Goal: Navigation & Orientation: Find specific page/section

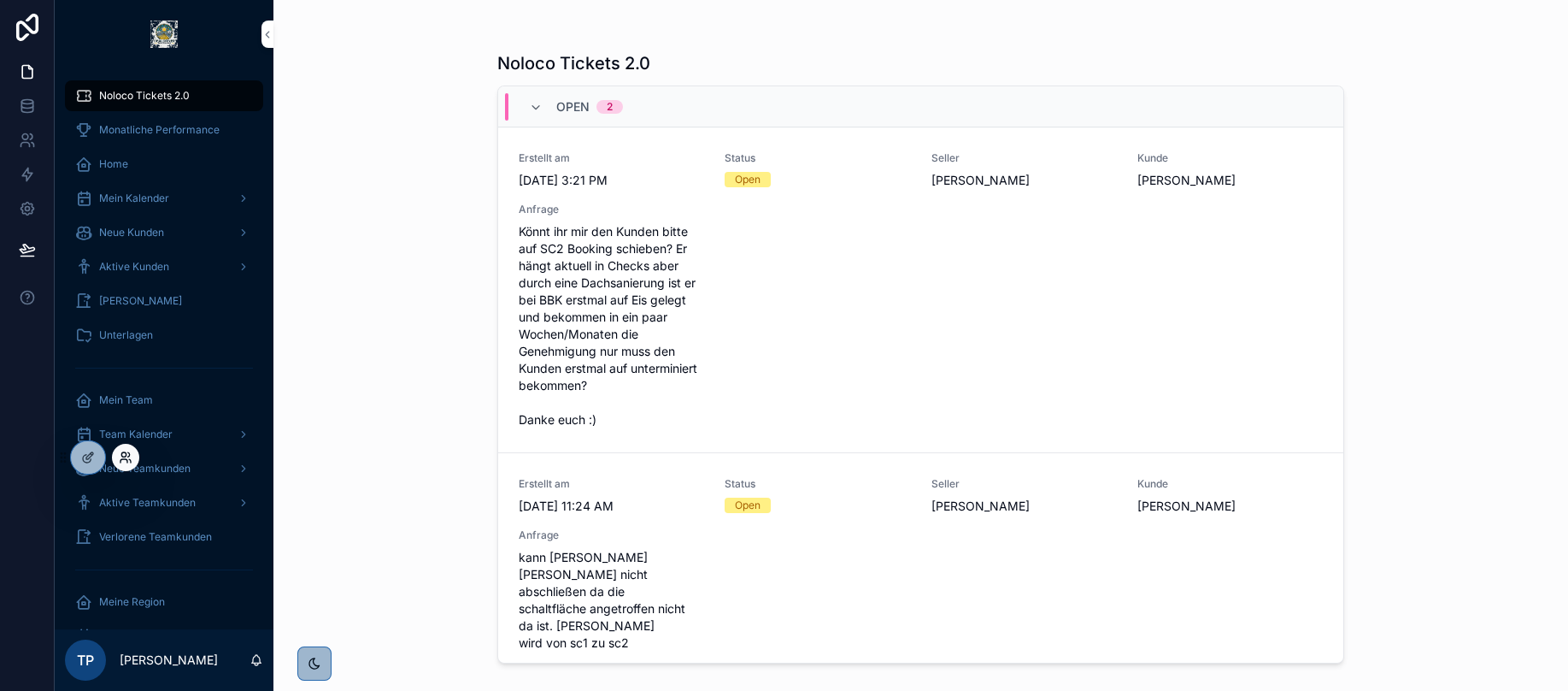
click at [125, 455] on icon at bounding box center [123, 454] width 4 height 4
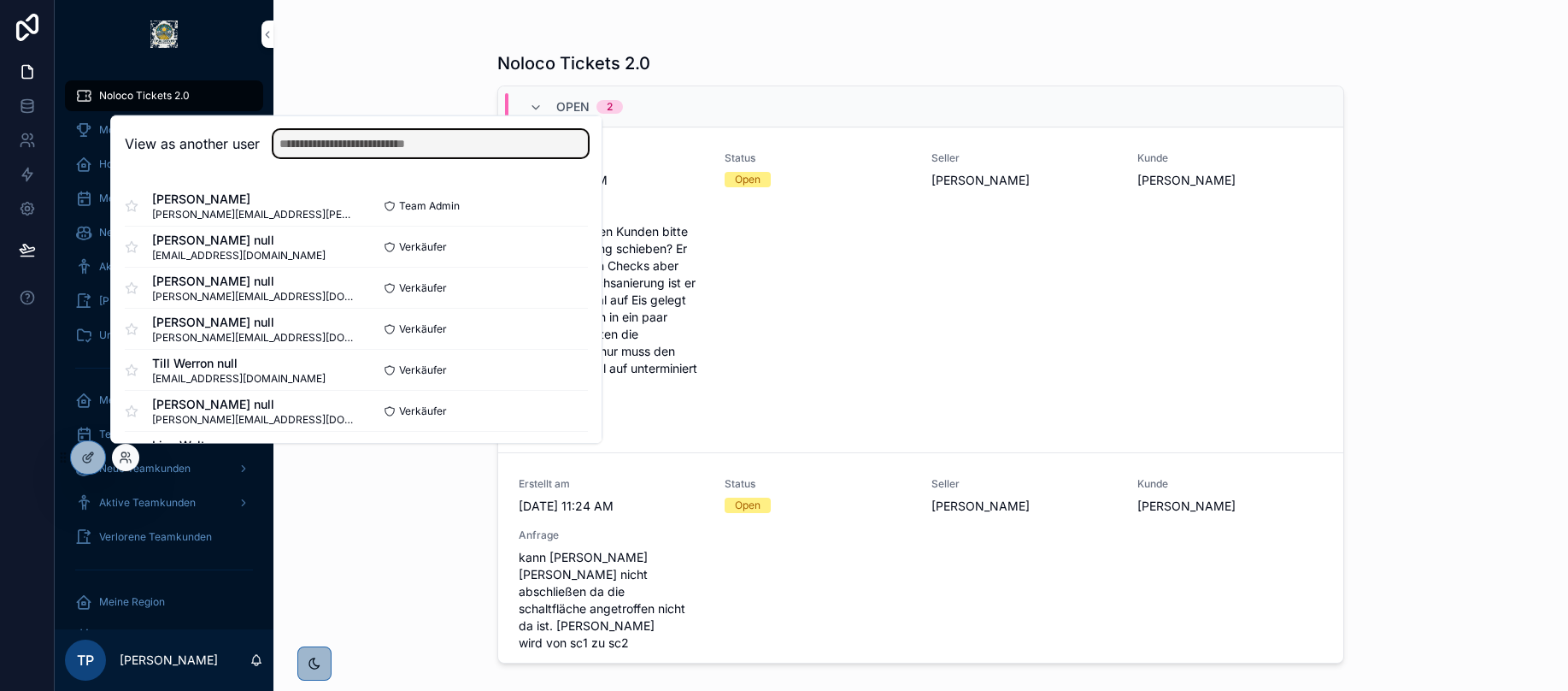
click at [316, 142] on input "text" at bounding box center [430, 143] width 314 height 28
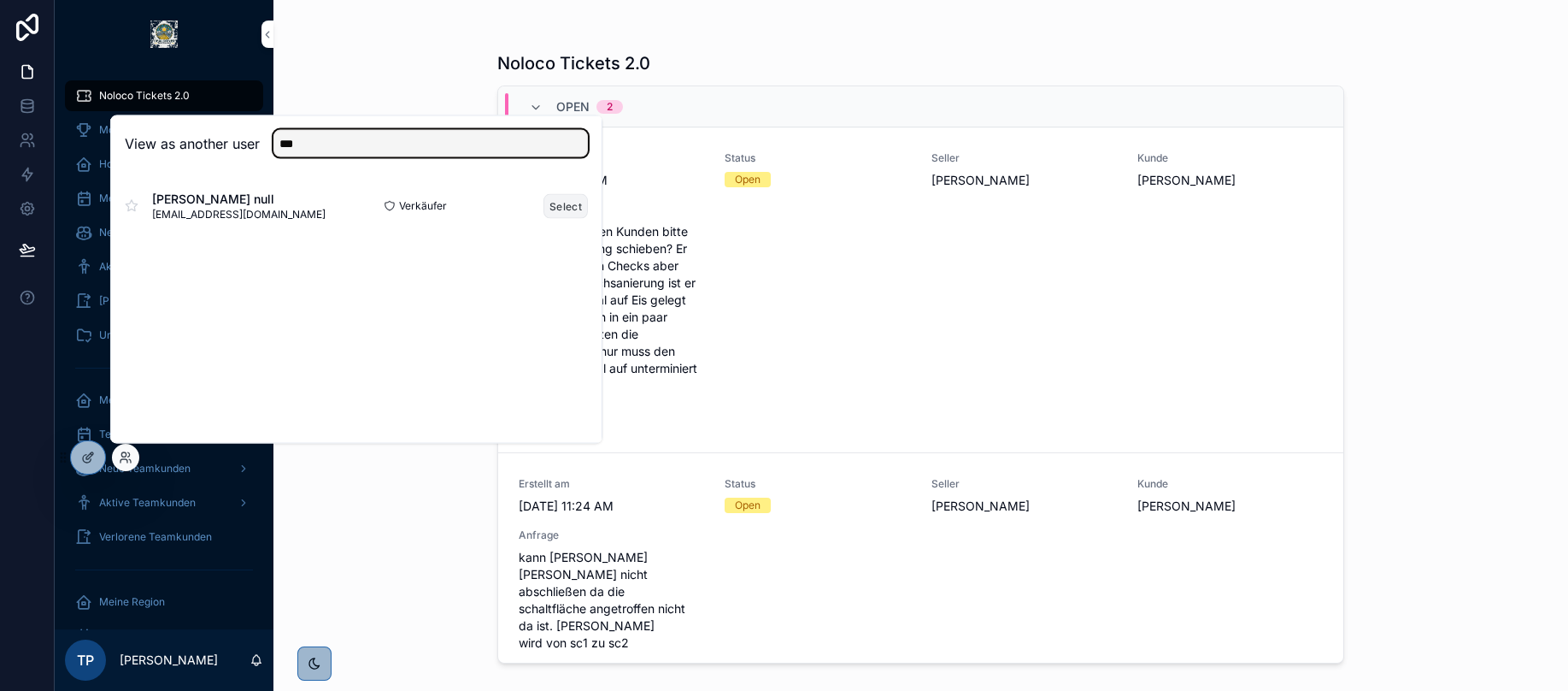
type input "***"
click at [564, 210] on button "Select" at bounding box center [566, 205] width 45 height 25
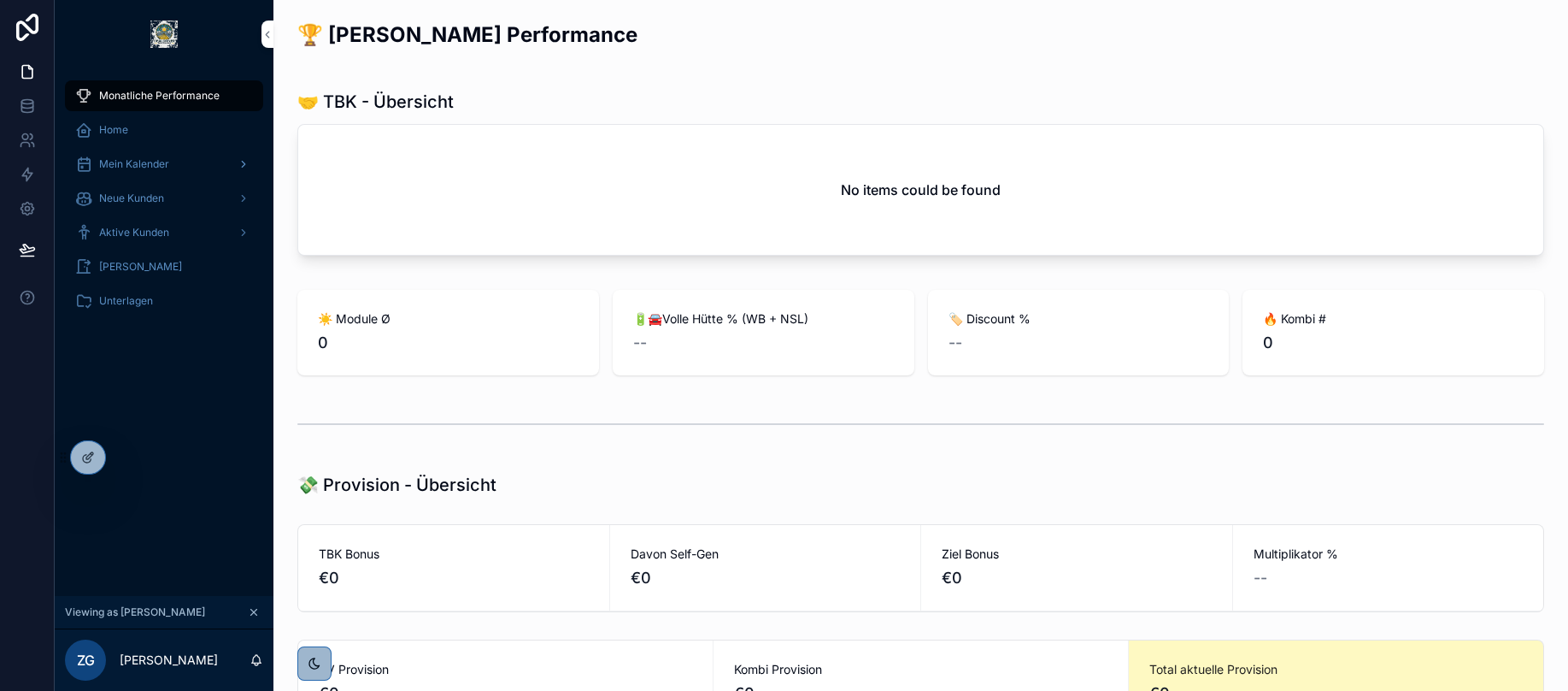
click at [150, 166] on span "Mein Kalender" at bounding box center [134, 164] width 70 height 13
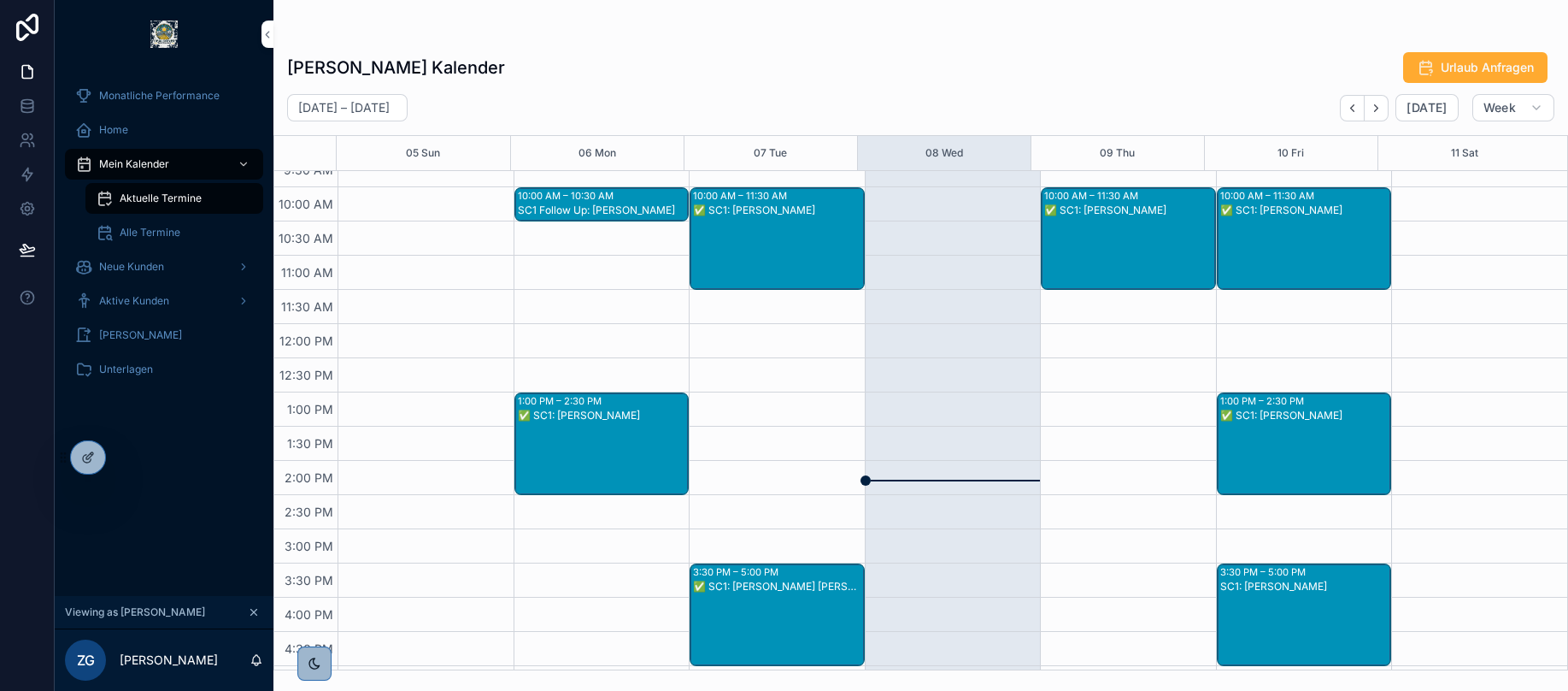
scroll to position [258, 0]
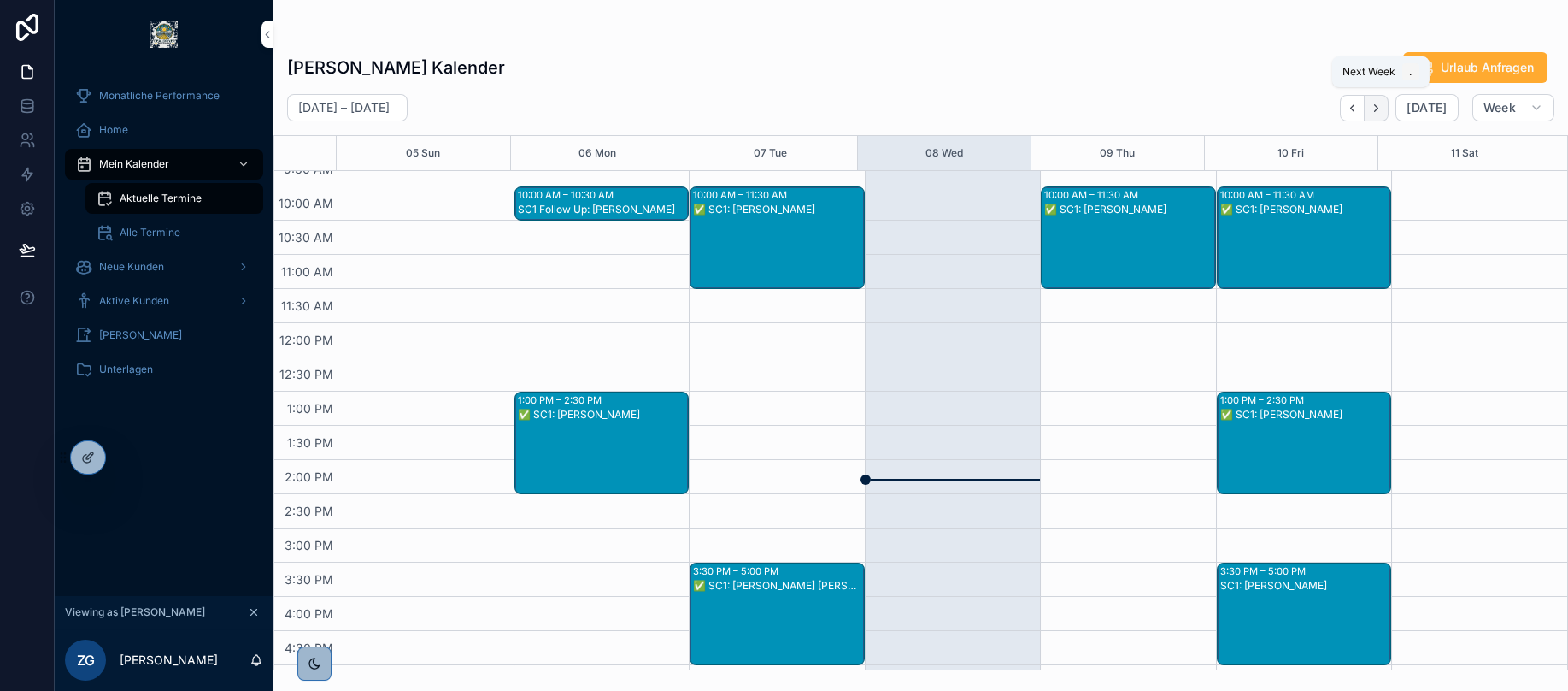
click at [1376, 101] on icon "Next" at bounding box center [1376, 107] width 12 height 12
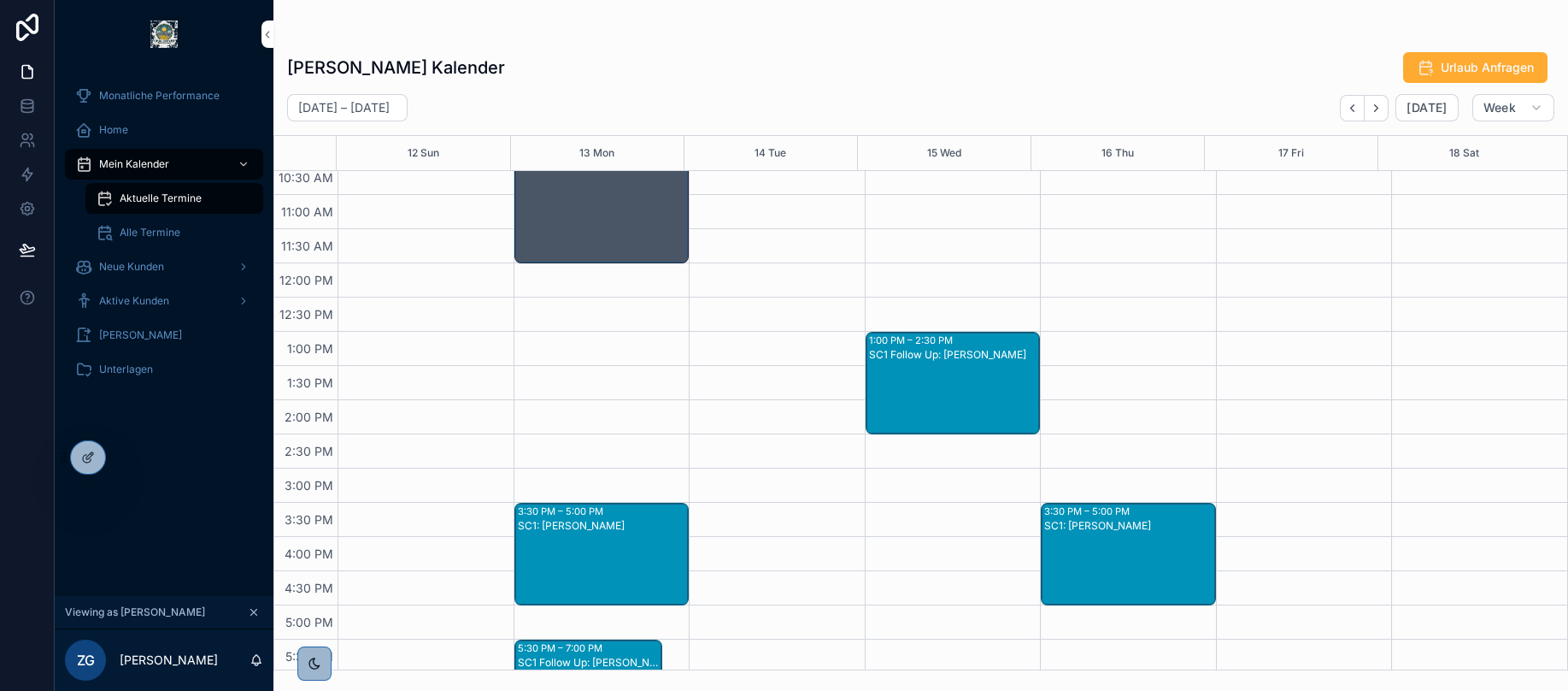
scroll to position [306, 0]
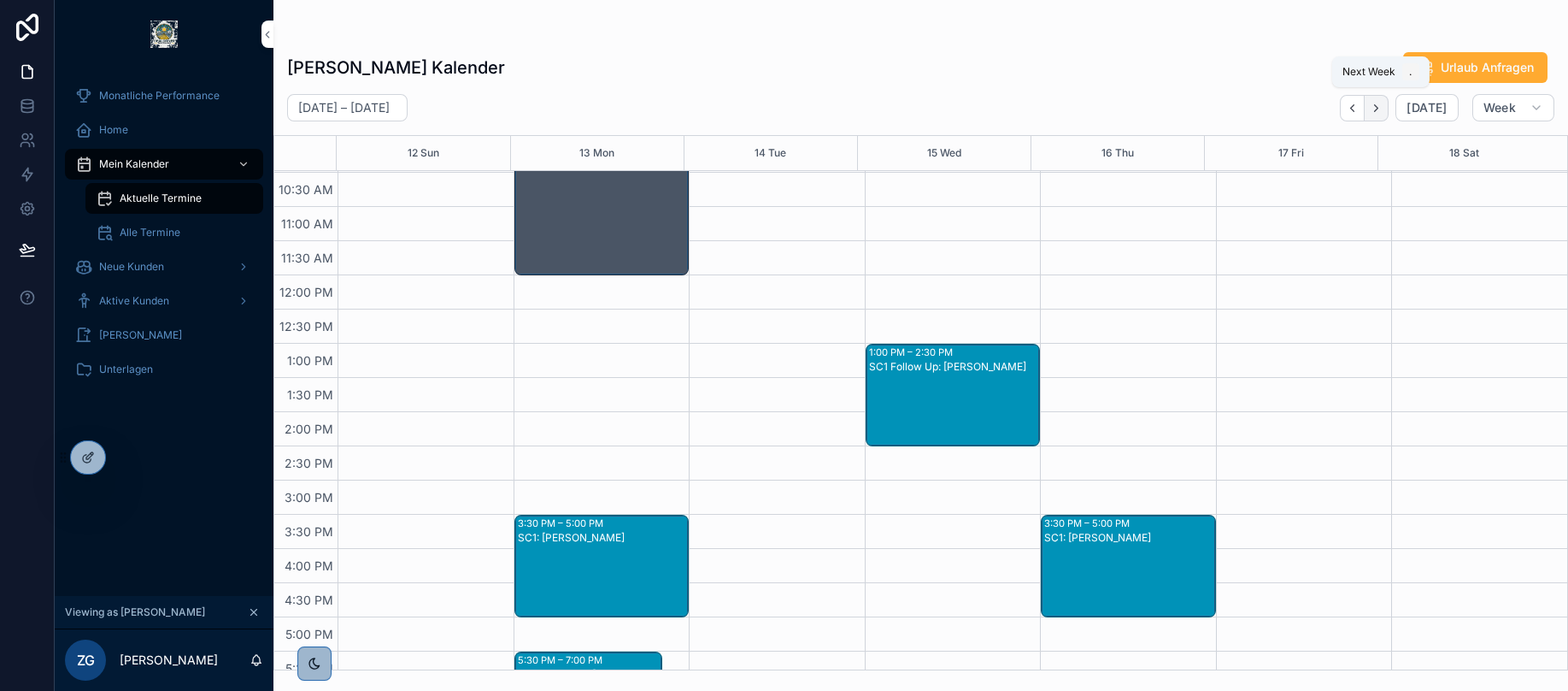
click at [1371, 105] on button "Next" at bounding box center [1376, 108] width 24 height 27
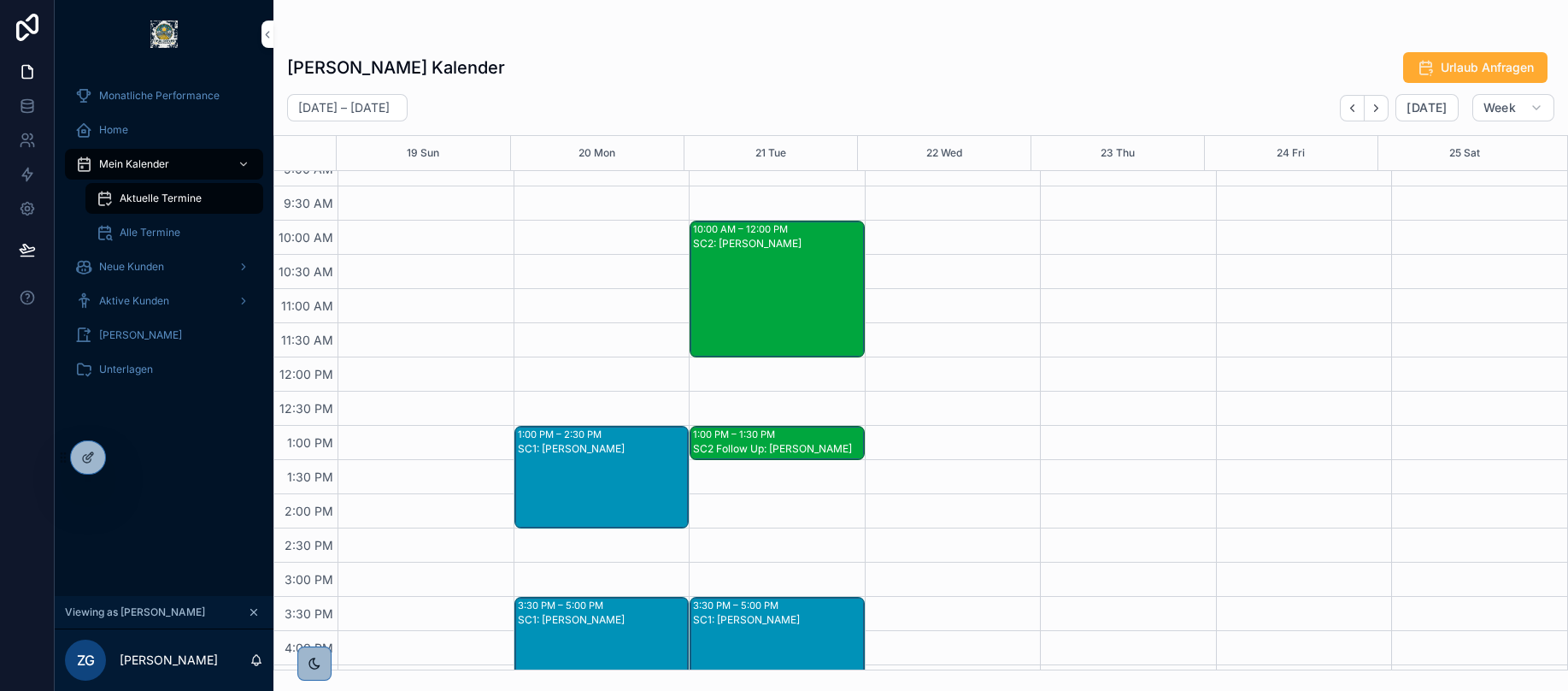
scroll to position [223, 0]
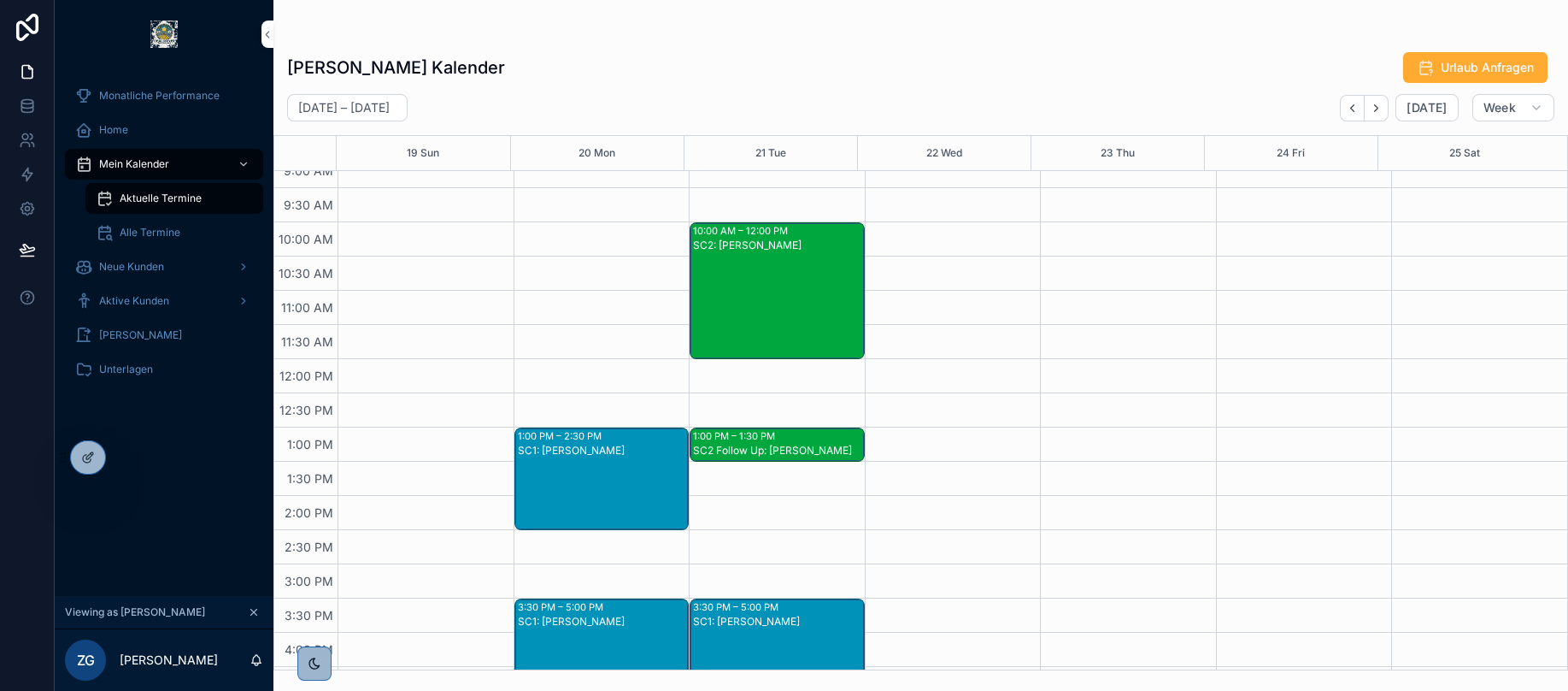
click at [144, 129] on div "Home" at bounding box center [164, 130] width 178 height 28
